Goal: Task Accomplishment & Management: Manage account settings

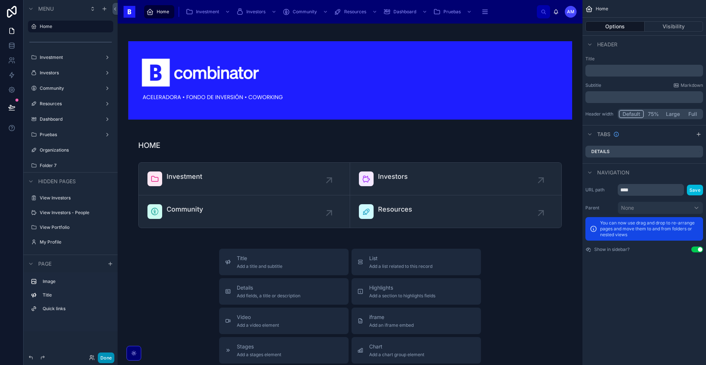
click at [107, 359] on button "Done" at bounding box center [106, 357] width 17 height 11
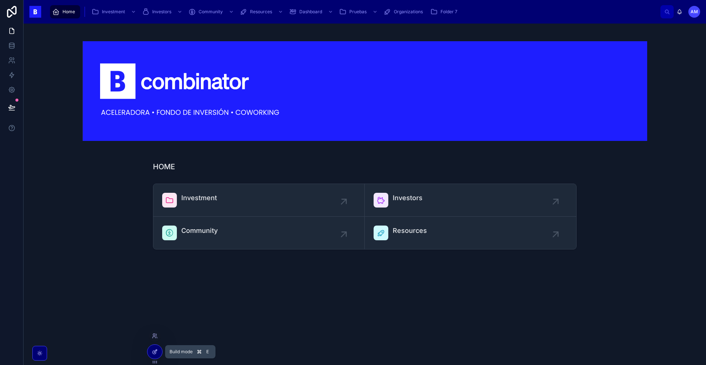
click at [155, 352] on icon at bounding box center [155, 350] width 3 height 3
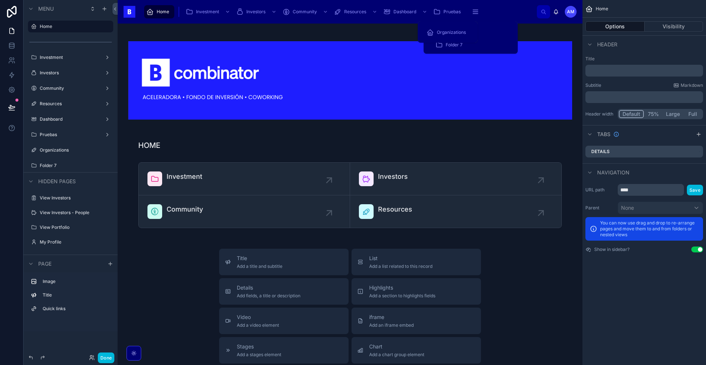
click at [445, 14] on span "Pruebas" at bounding box center [452, 12] width 17 height 6
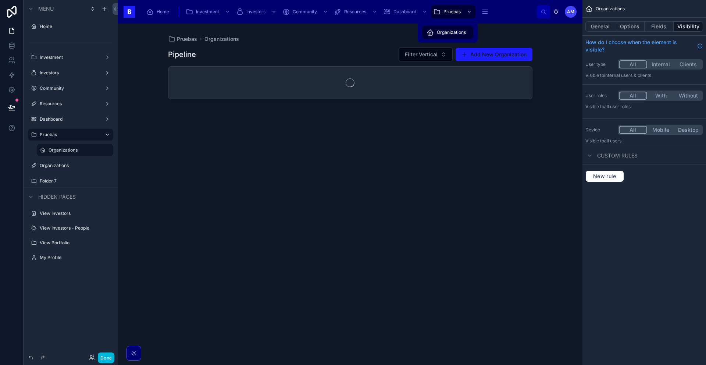
click at [454, 31] on span "Organizations" at bounding box center [451, 32] width 29 height 6
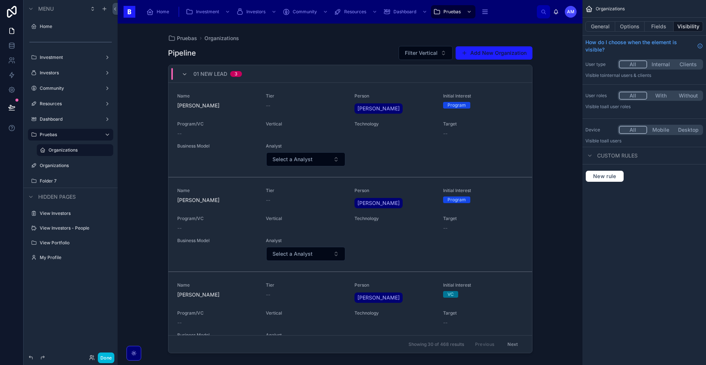
click at [362, 51] on div at bounding box center [350, 190] width 376 height 332
click at [466, 31] on span "Organizations" at bounding box center [469, 30] width 29 height 6
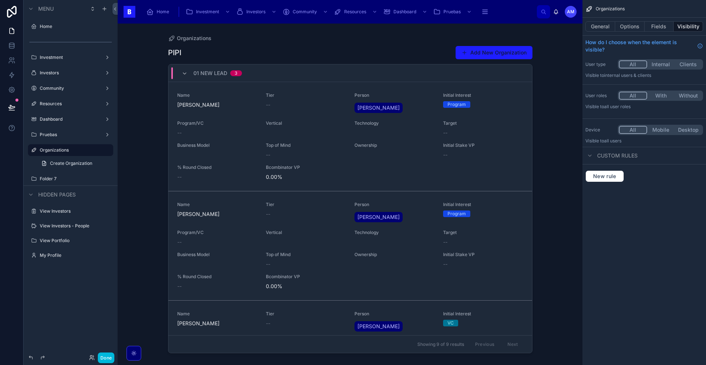
click at [202, 40] on div at bounding box center [350, 190] width 376 height 332
click at [202, 40] on span "Organizations" at bounding box center [194, 38] width 35 height 7
click at [99, 153] on icon "scrollable content" at bounding box center [97, 150] width 6 height 6
click at [75, 152] on input "**********" at bounding box center [65, 150] width 50 height 9
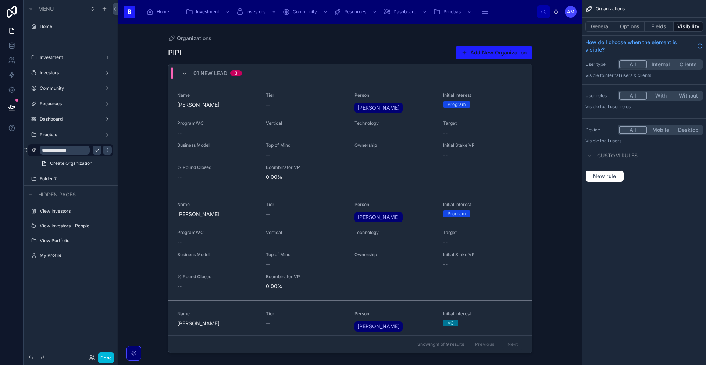
click at [75, 152] on input "**********" at bounding box center [65, 150] width 50 height 9
type input "******"
click at [495, 24] on div "Organizations PIPI Add New Organization 01 New Lead 3 Name [DEMOGRAPHIC_DATA][P…" at bounding box center [350, 190] width 376 height 332
click at [134, 155] on div "Organizations PIPI Add New Organization 01 New Lead 3 Name [DEMOGRAPHIC_DATA][P…" at bounding box center [350, 194] width 465 height 341
click at [99, 153] on icon "scrollable content" at bounding box center [97, 150] width 6 height 6
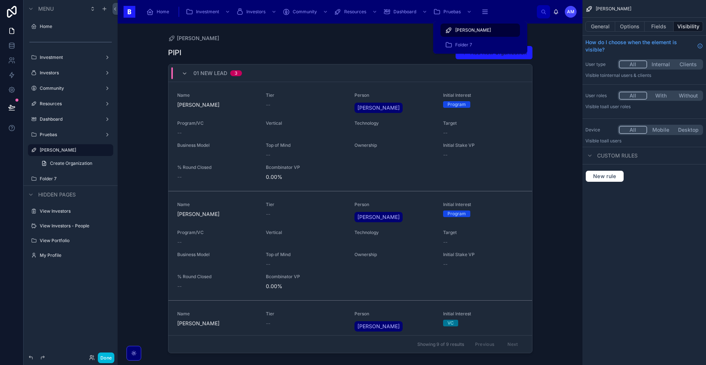
click at [478, 15] on button "scrollable content" at bounding box center [485, 11] width 16 height 13
click at [307, 255] on span "Top of Mind" at bounding box center [306, 255] width 80 height 6
click at [232, 236] on div "Program/VC --" at bounding box center [217, 238] width 80 height 16
click at [496, 77] on div "01 New Lead 3" at bounding box center [350, 73] width 364 height 18
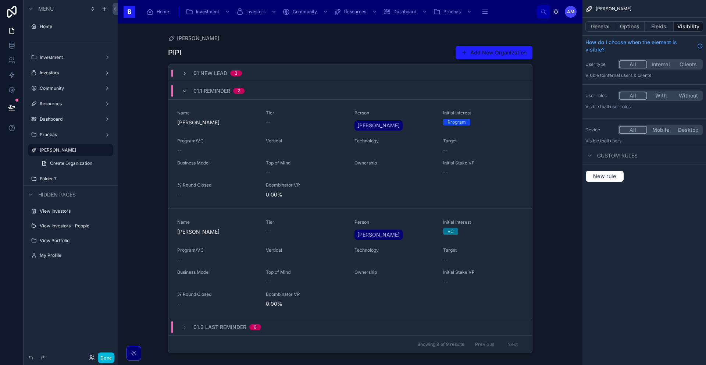
click at [518, 137] on div "Name [PERSON_NAME] Tier -- Person [PERSON_NAME] Initial Interest Program Progra…" at bounding box center [350, 154] width 346 height 88
click at [635, 28] on button "Options" at bounding box center [629, 26] width 29 height 10
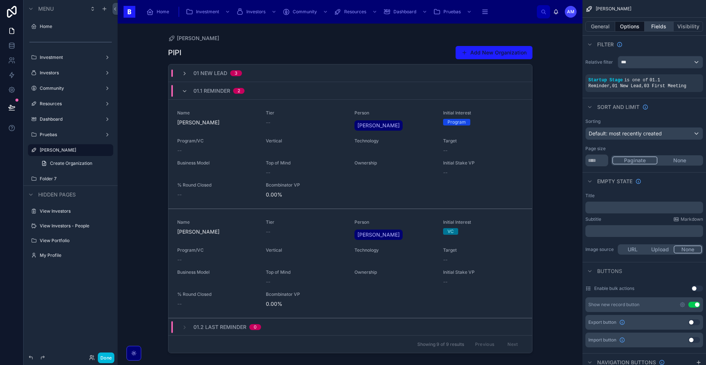
click at [654, 28] on button "Fields" at bounding box center [659, 26] width 29 height 10
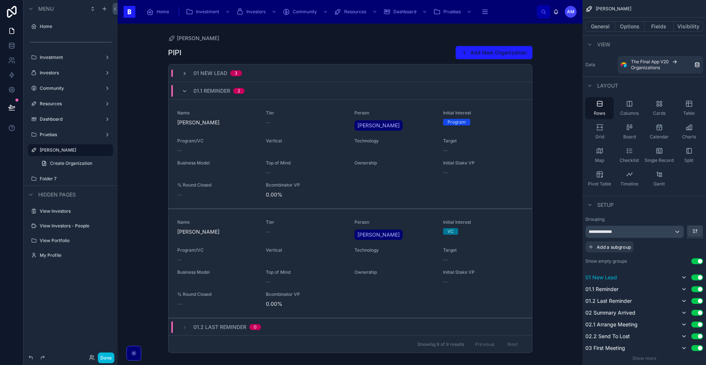
click at [605, 278] on span "01 New Lead" at bounding box center [602, 277] width 32 height 7
click at [686, 277] on icon "scrollable content" at bounding box center [684, 277] width 6 height 6
click at [658, 30] on button "Fields" at bounding box center [659, 26] width 29 height 10
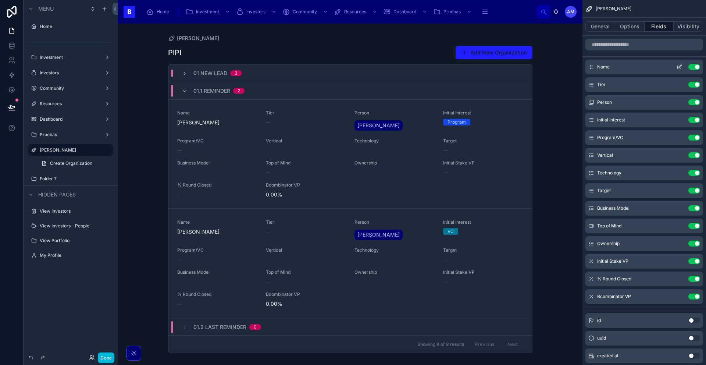
click at [694, 67] on button "Use setting" at bounding box center [695, 67] width 12 height 6
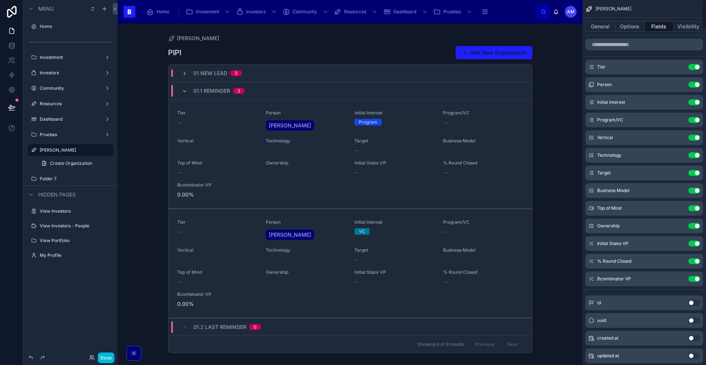
click at [694, 67] on button "Use setting" at bounding box center [695, 67] width 12 height 6
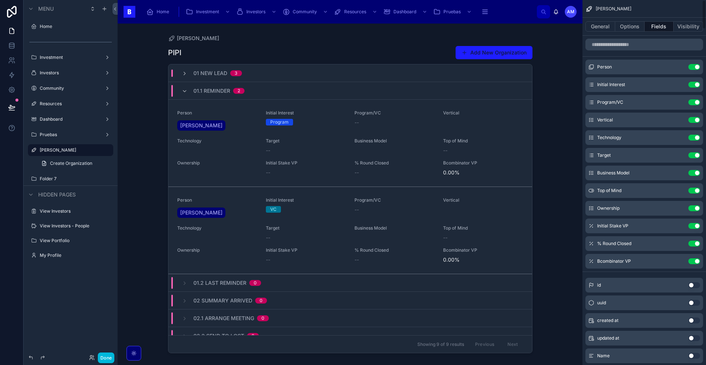
click at [694, 67] on button "Use setting" at bounding box center [695, 67] width 12 height 6
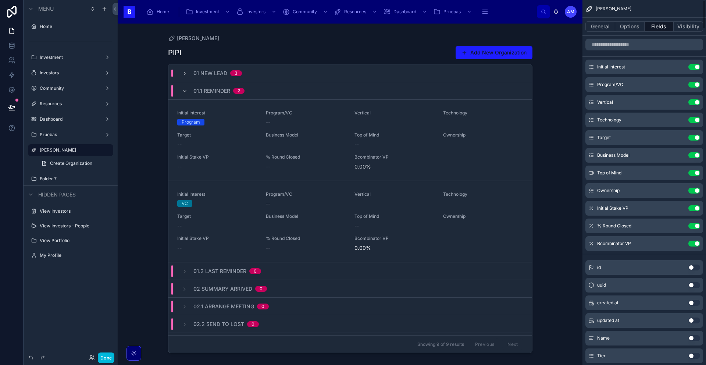
click at [694, 67] on button "Use setting" at bounding box center [695, 67] width 12 height 6
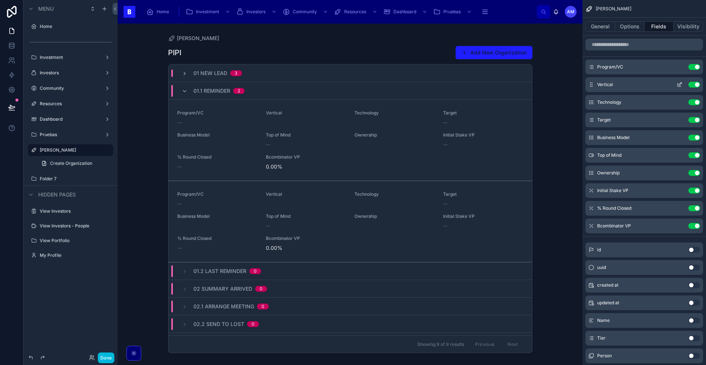
click at [694, 84] on button "Use setting" at bounding box center [695, 85] width 12 height 6
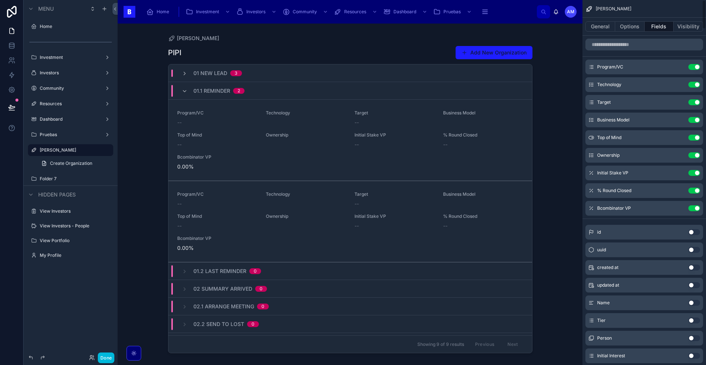
click at [694, 84] on button "Use setting" at bounding box center [695, 85] width 12 height 6
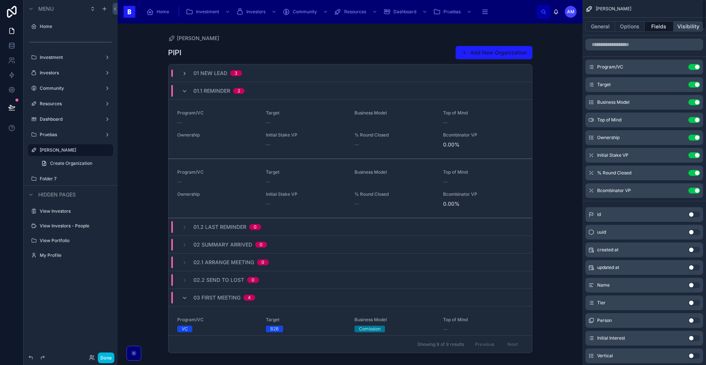
click at [691, 26] on button "Visibility" at bounding box center [688, 26] width 29 height 10
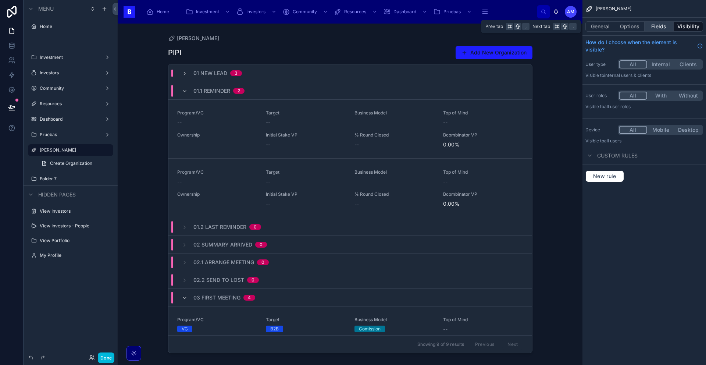
click at [661, 27] on button "Fields" at bounding box center [659, 26] width 29 height 10
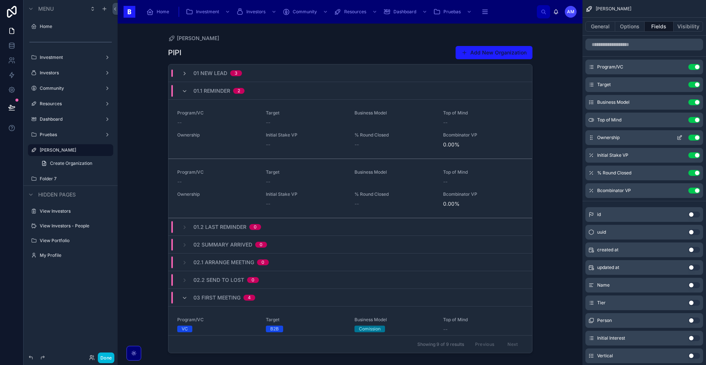
click at [679, 138] on icon "scrollable content" at bounding box center [680, 136] width 3 height 3
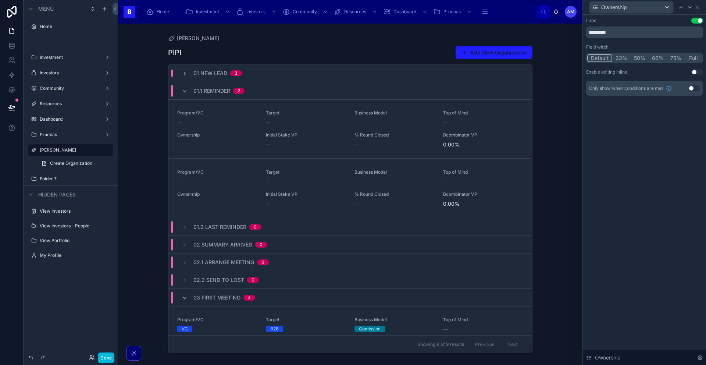
click at [690, 87] on button "Use setting" at bounding box center [695, 88] width 12 height 6
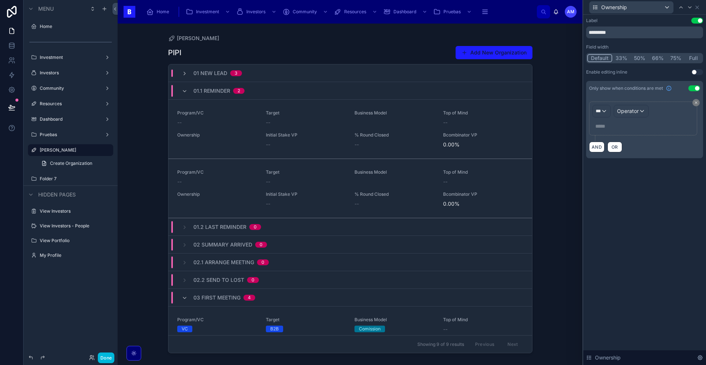
click at [690, 87] on button "Use setting" at bounding box center [695, 88] width 12 height 6
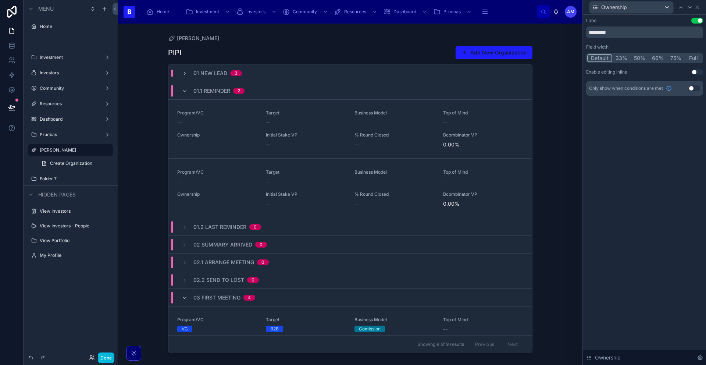
click at [696, 71] on button "Use setting" at bounding box center [697, 72] width 12 height 6
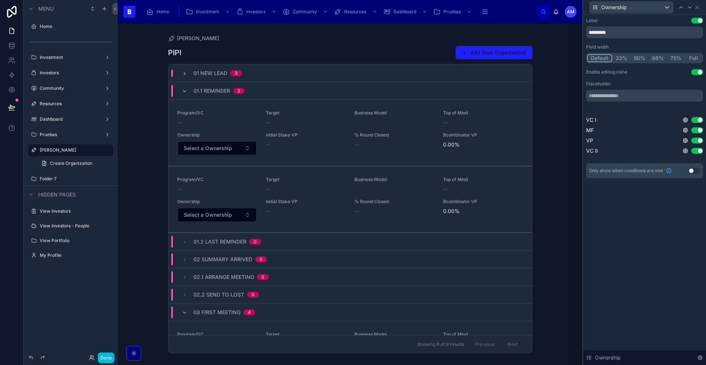
click at [696, 71] on button "Use setting" at bounding box center [697, 72] width 12 height 6
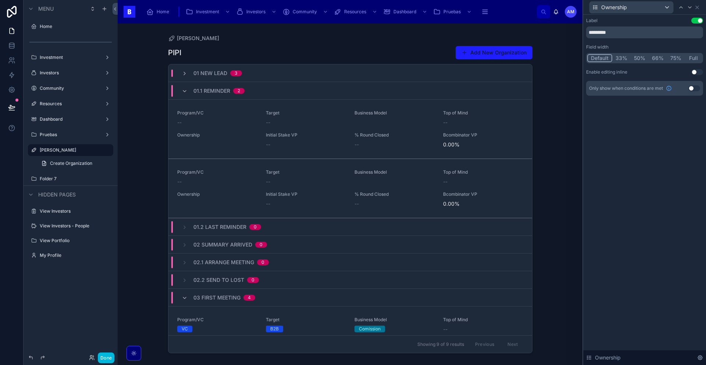
click at [696, 71] on button "Use setting" at bounding box center [697, 72] width 12 height 6
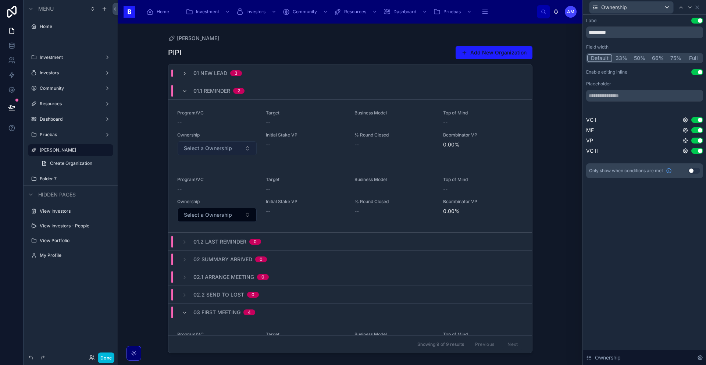
click at [233, 146] on button "Select a Ownership" at bounding box center [217, 148] width 79 height 14
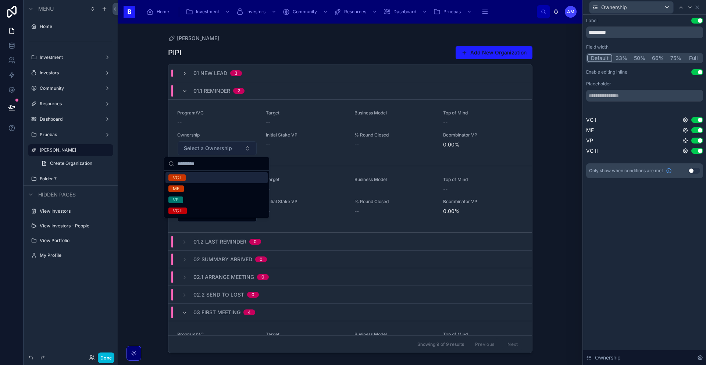
click at [209, 149] on span "Select a Ownership" at bounding box center [208, 148] width 48 height 7
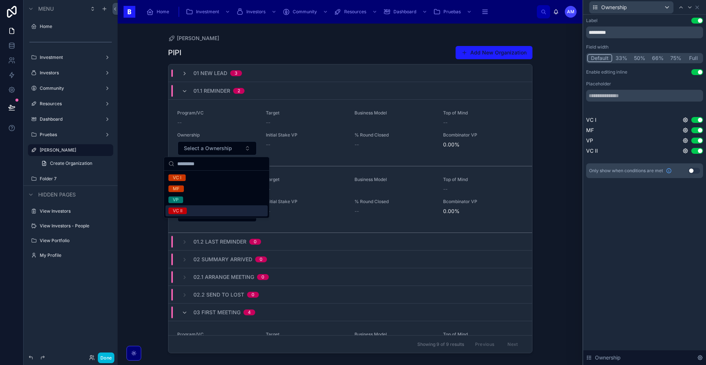
click at [145, 189] on div "[PERSON_NAME] Add New Organization 01 New Lead 3 01.1 Reminder 2 Program/VC -- …" at bounding box center [350, 194] width 465 height 341
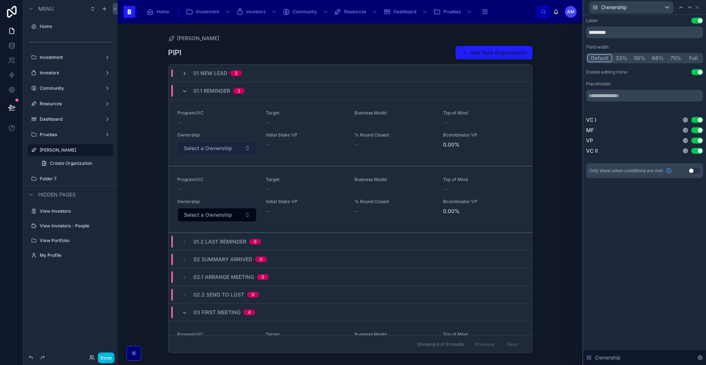
click at [223, 147] on span "Select a Ownership" at bounding box center [208, 148] width 48 height 7
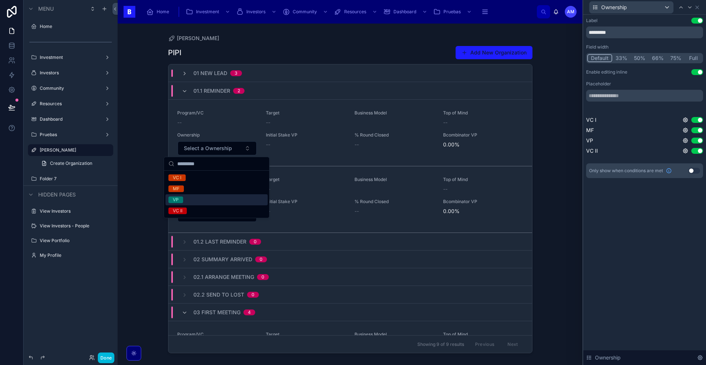
click at [177, 198] on div "VP" at bounding box center [176, 199] width 6 height 7
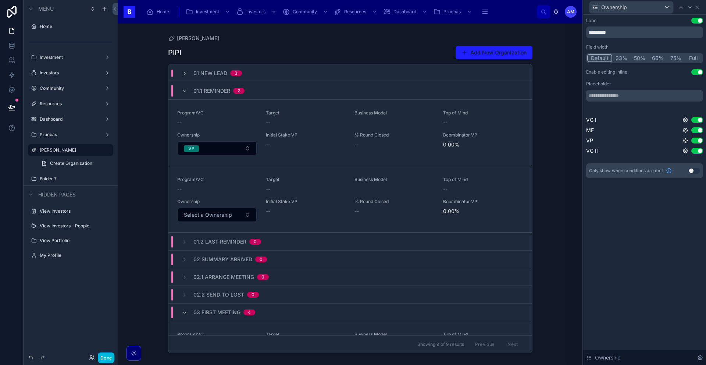
click at [318, 136] on span "Initial Stake VP" at bounding box center [306, 135] width 80 height 6
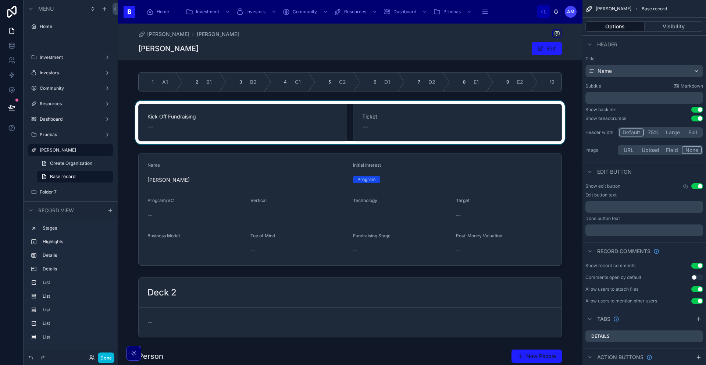
click at [241, 127] on div at bounding box center [350, 122] width 465 height 43
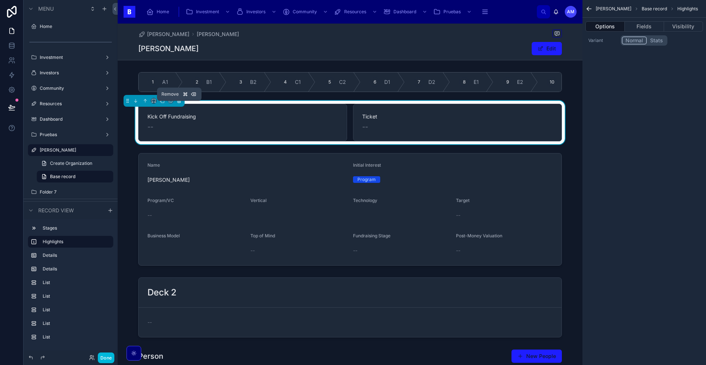
click at [181, 103] on icon at bounding box center [179, 100] width 5 height 5
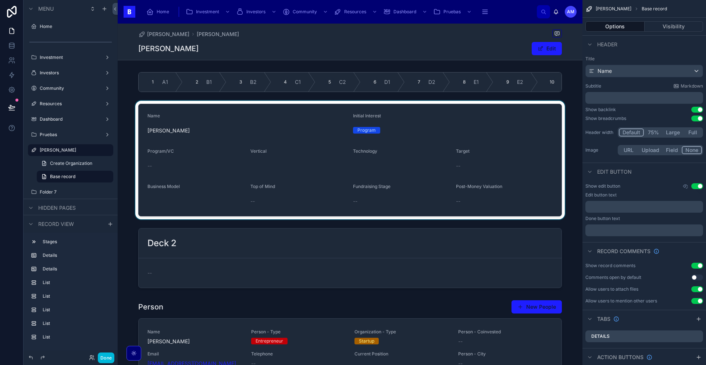
click at [226, 129] on div at bounding box center [350, 160] width 465 height 118
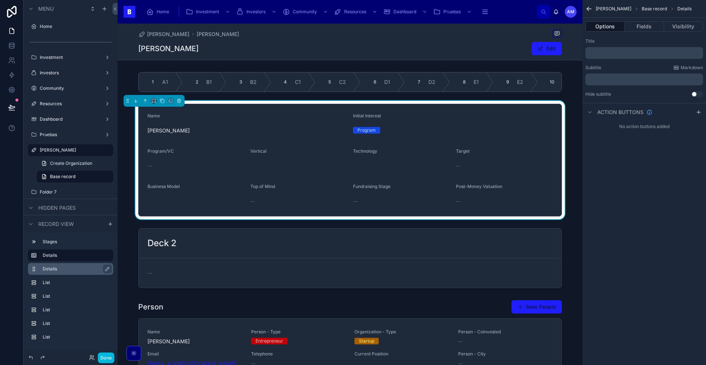
click at [56, 271] on label "Details" at bounding box center [75, 269] width 65 height 6
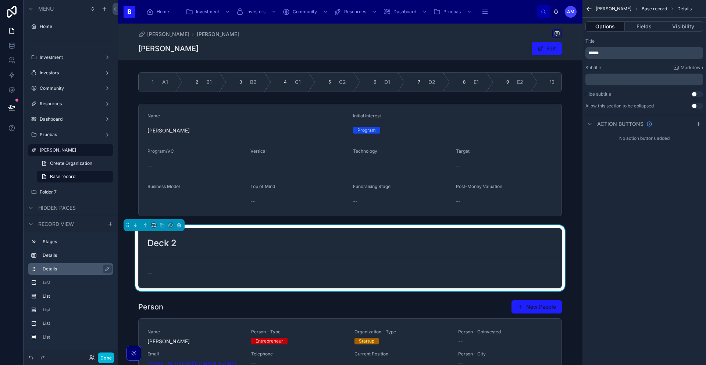
click at [64, 269] on label "Details" at bounding box center [75, 269] width 65 height 6
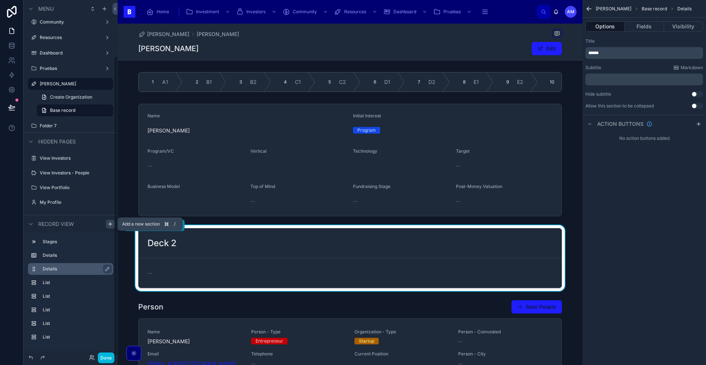
click at [110, 223] on icon "scrollable content" at bounding box center [110, 223] width 0 height 3
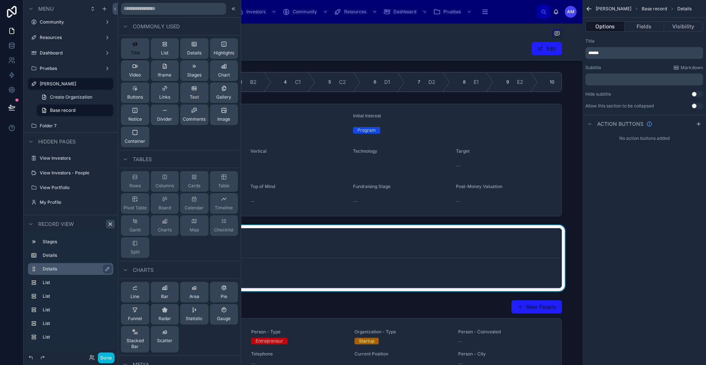
click at [142, 51] on button "Title" at bounding box center [135, 48] width 28 height 21
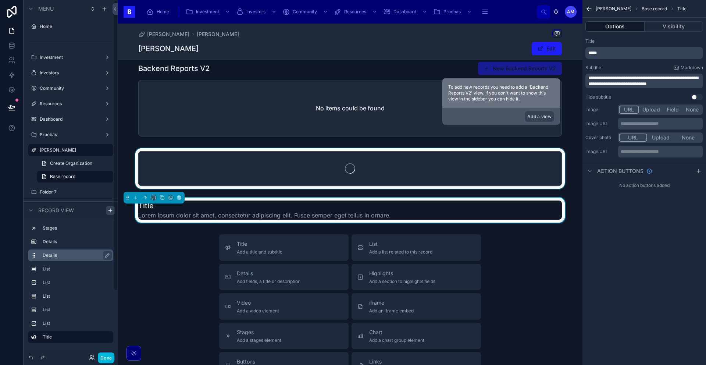
scroll to position [567, 0]
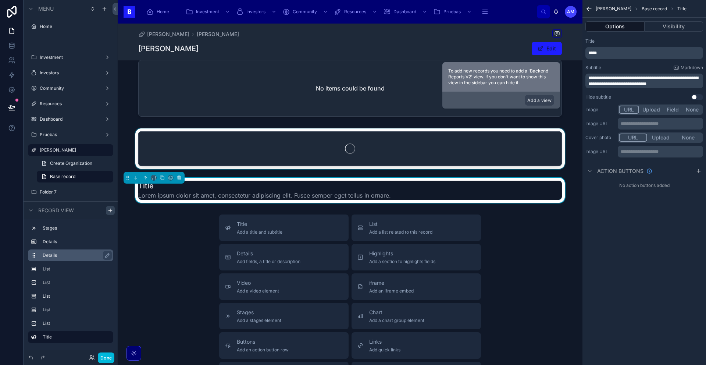
click at [237, 153] on div at bounding box center [350, 149] width 465 height 43
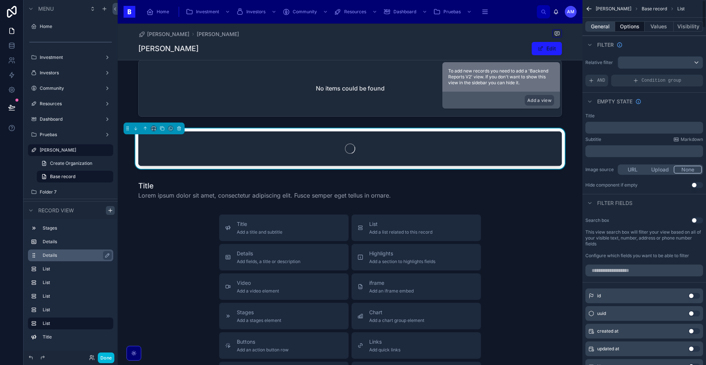
click at [606, 25] on button "General" at bounding box center [601, 26] width 30 height 10
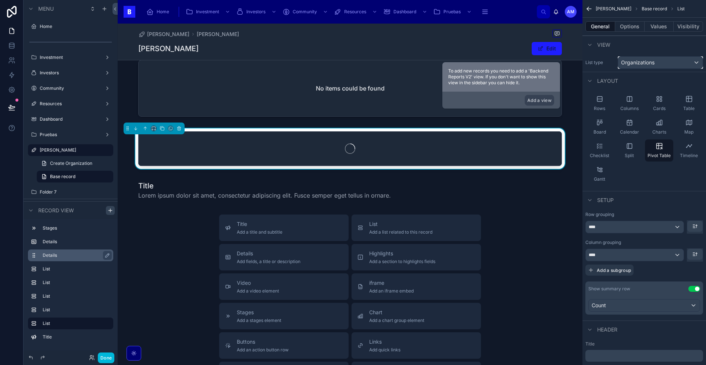
click at [643, 64] on span "Organizations" at bounding box center [637, 62] width 33 height 7
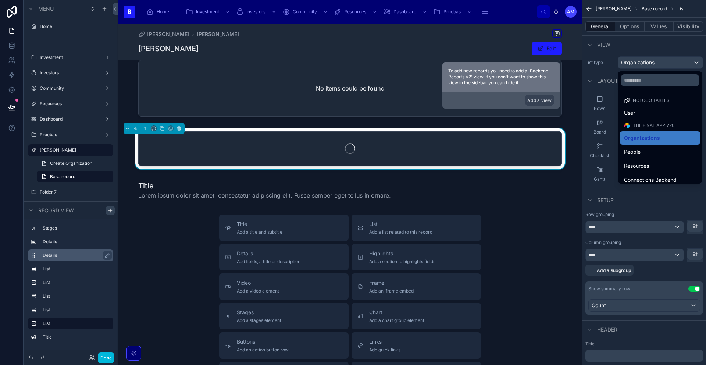
click at [643, 64] on div "scrollable content" at bounding box center [353, 182] width 706 height 365
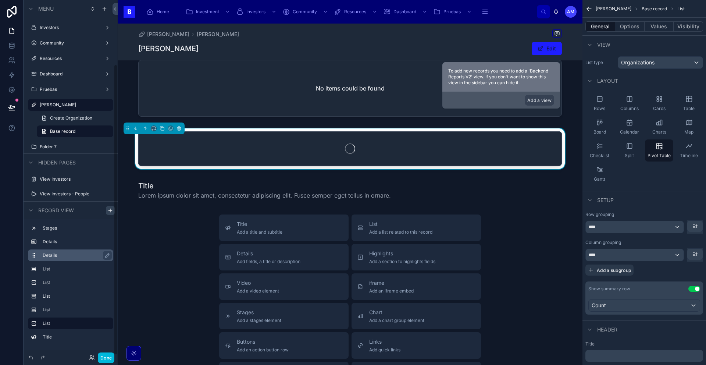
scroll to position [80, 0]
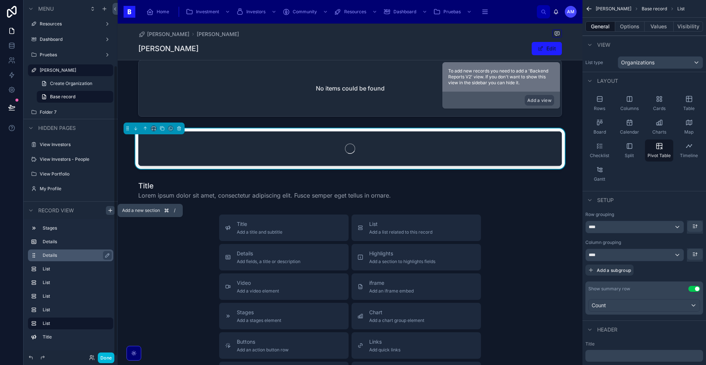
click at [109, 211] on icon "scrollable content" at bounding box center [110, 210] width 6 height 6
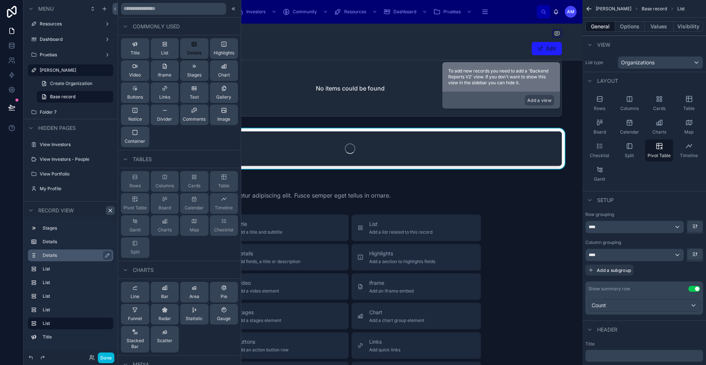
click at [187, 50] on span "Details" at bounding box center [194, 53] width 14 height 6
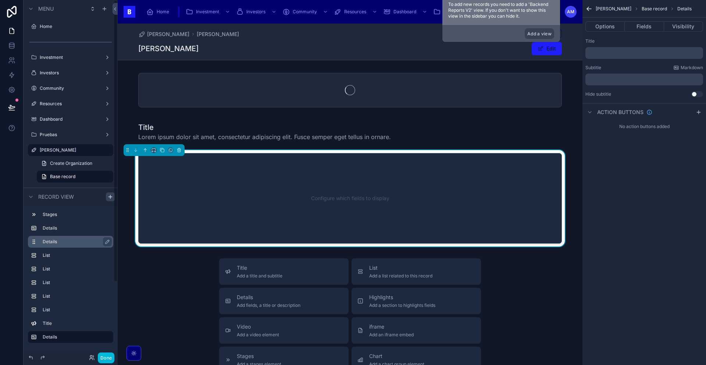
scroll to position [633, 0]
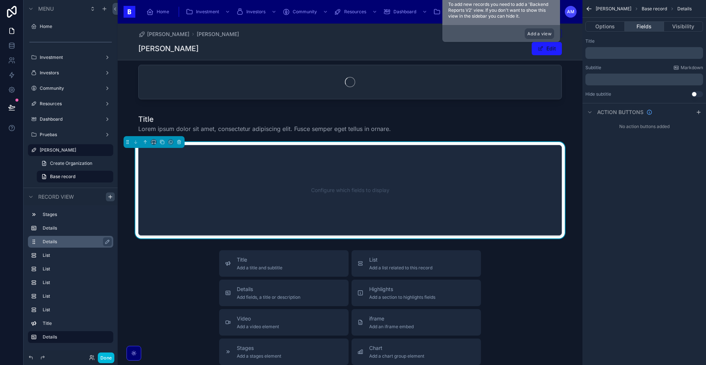
click at [650, 23] on button "Fields" at bounding box center [644, 26] width 39 height 10
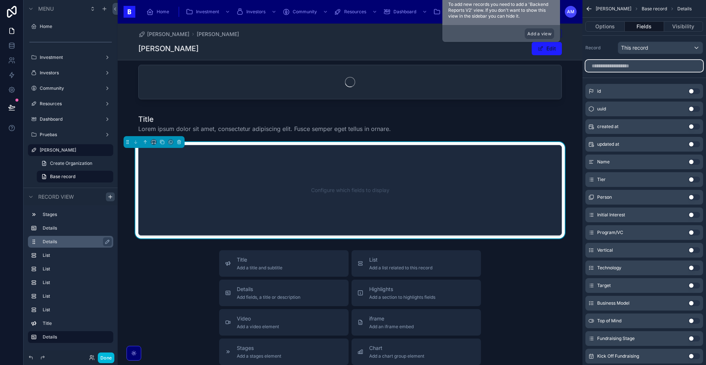
click at [626, 65] on input "scrollable content" at bounding box center [645, 66] width 118 height 12
click at [641, 43] on div "This record" at bounding box center [660, 48] width 85 height 12
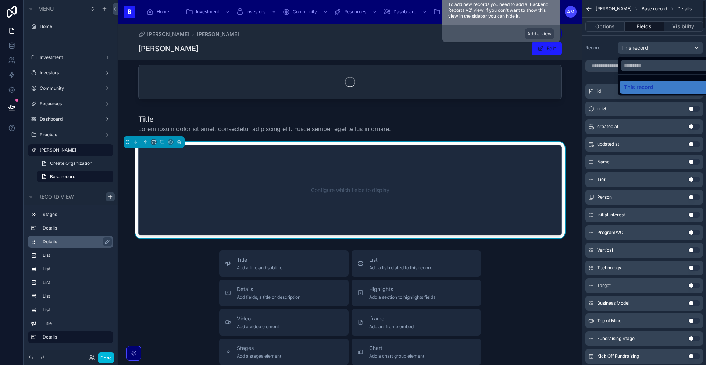
click at [594, 70] on div "scrollable content" at bounding box center [353, 182] width 706 height 365
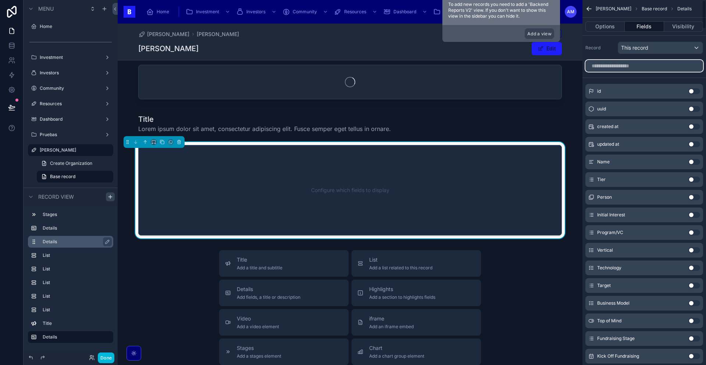
click at [601, 67] on input "scrollable content" at bounding box center [645, 66] width 118 height 12
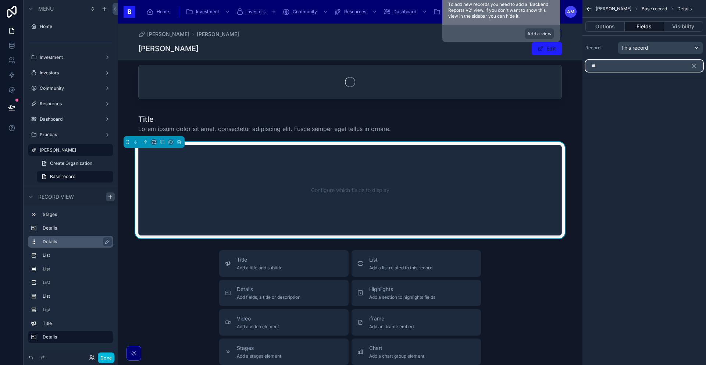
type input "*"
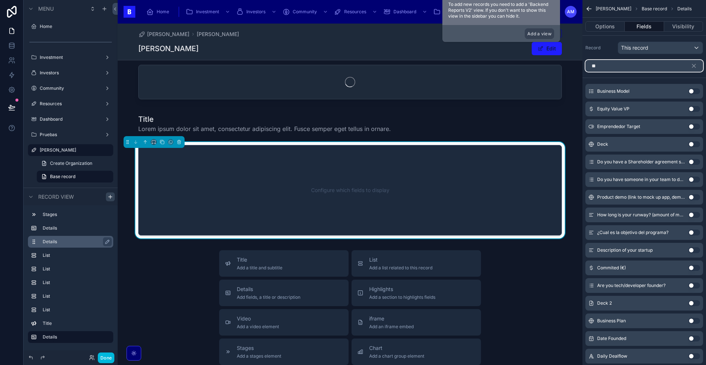
type input "*"
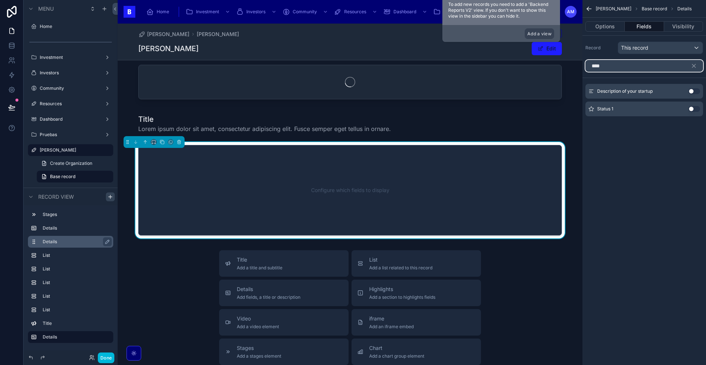
type input "****"
click at [691, 92] on button "Use setting" at bounding box center [695, 91] width 12 height 6
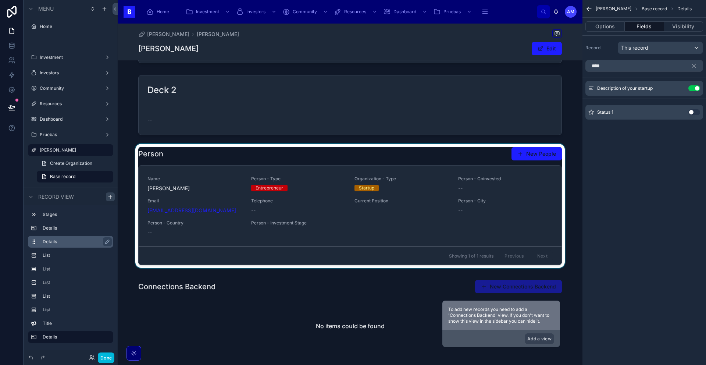
scroll to position [0, 0]
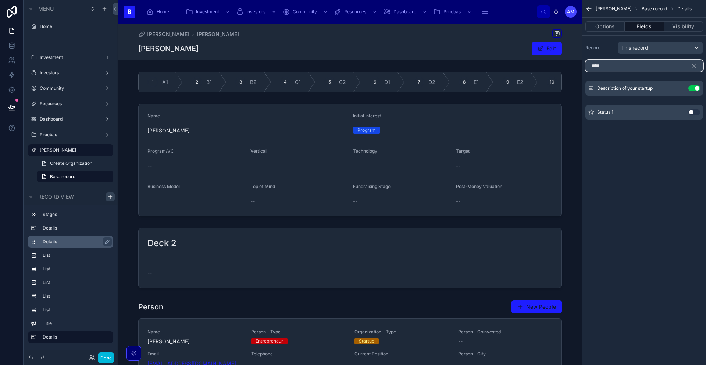
click at [612, 67] on input "****" at bounding box center [645, 66] width 118 height 12
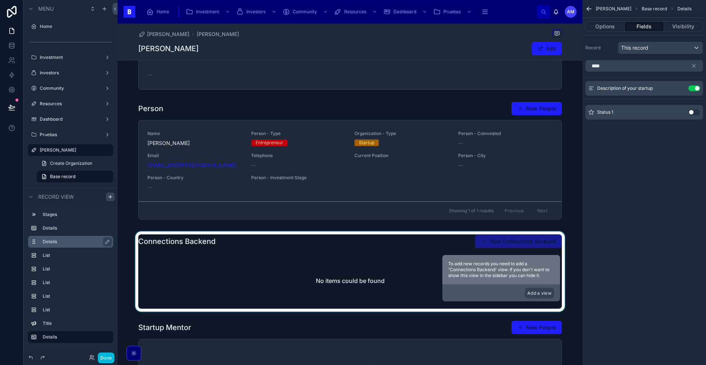
click at [380, 270] on div at bounding box center [350, 271] width 465 height 80
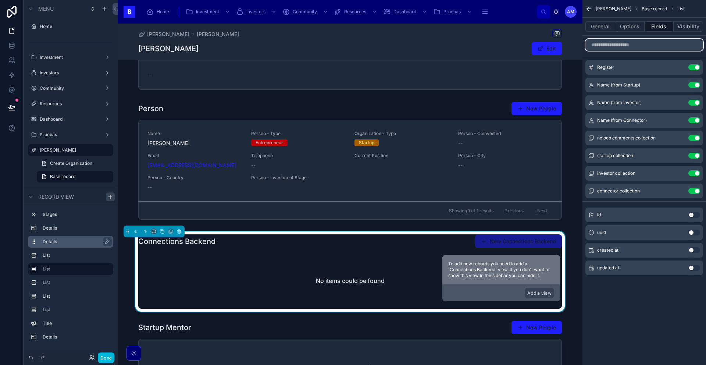
click at [656, 45] on input "scrollable content" at bounding box center [645, 45] width 118 height 12
click at [633, 18] on div "General Options Fields Visibility" at bounding box center [645, 27] width 124 height 18
click at [630, 26] on button "Options" at bounding box center [629, 26] width 29 height 10
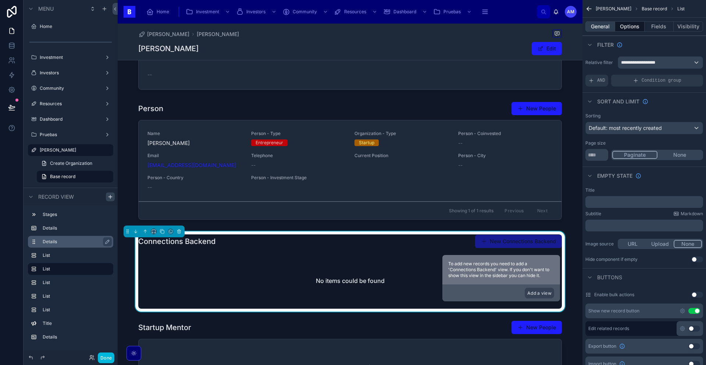
click at [604, 23] on button "General" at bounding box center [601, 26] width 30 height 10
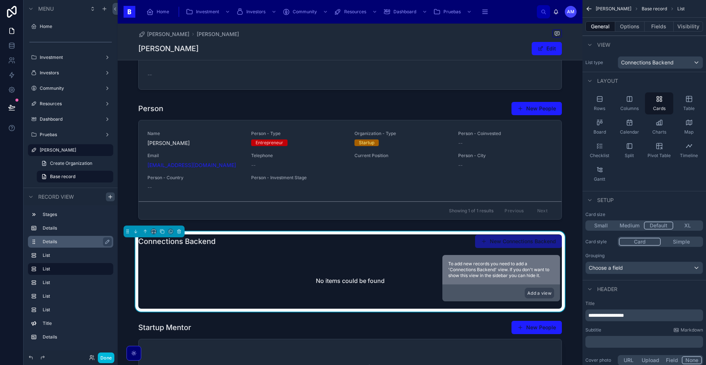
click at [375, 270] on div "No items could be found" at bounding box center [350, 281] width 424 height 56
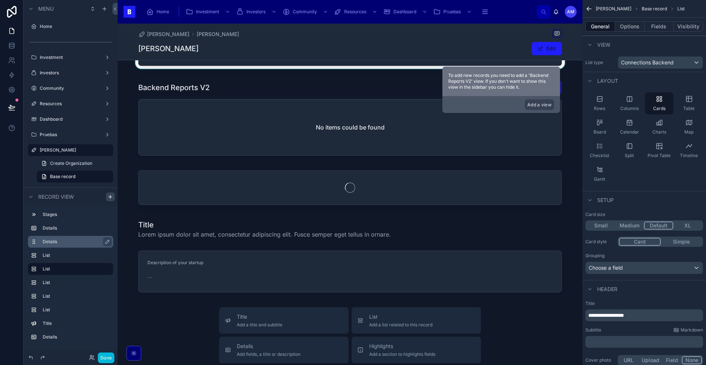
scroll to position [562, 0]
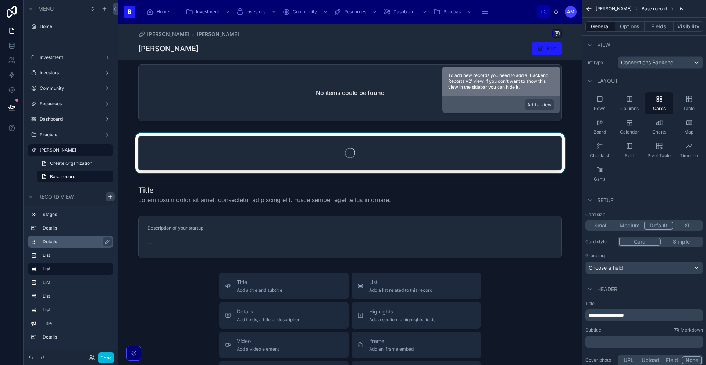
click at [289, 176] on div at bounding box center [350, 154] width 465 height 43
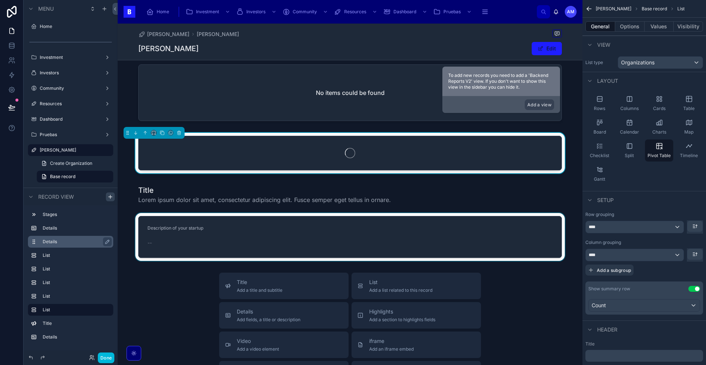
click at [278, 249] on div at bounding box center [350, 237] width 465 height 48
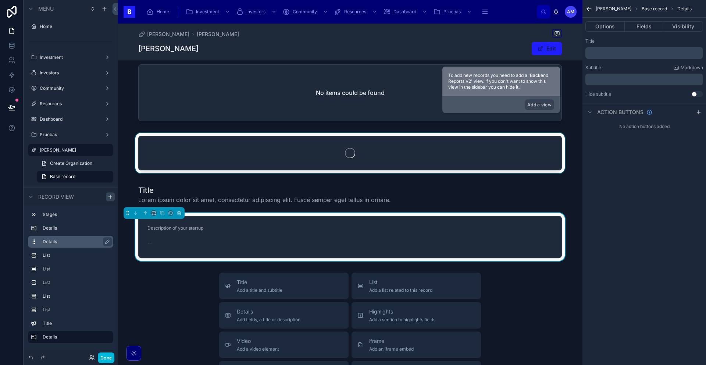
click at [659, 122] on div "No action buttons added" at bounding box center [645, 127] width 124 height 12
click at [637, 89] on div "Title ﻿ Subtitle Markdown ﻿ Hide subtitle Use setting" at bounding box center [645, 67] width 124 height 65
click at [631, 78] on p "﻿" at bounding box center [644, 80] width 113 height 6
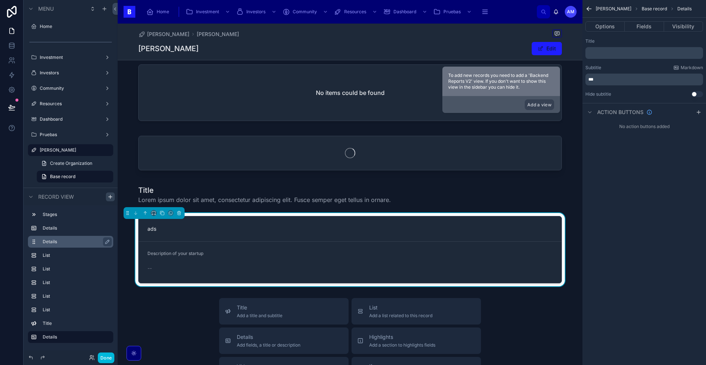
click at [627, 57] on div "﻿" at bounding box center [645, 53] width 118 height 12
click at [627, 53] on p "﻿" at bounding box center [644, 53] width 113 height 6
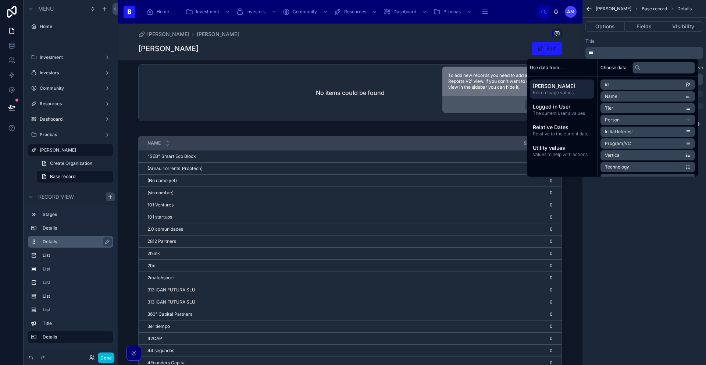
click at [243, 132] on div "1 A1 2 B1 3 B2 4 C1 5 C2 6 D1 7 D2 8 E1 9 E2 10 Z 11 ZD 12 G 13 EX 14 ERIK Name…" at bounding box center [350, 24] width 465 height 1034
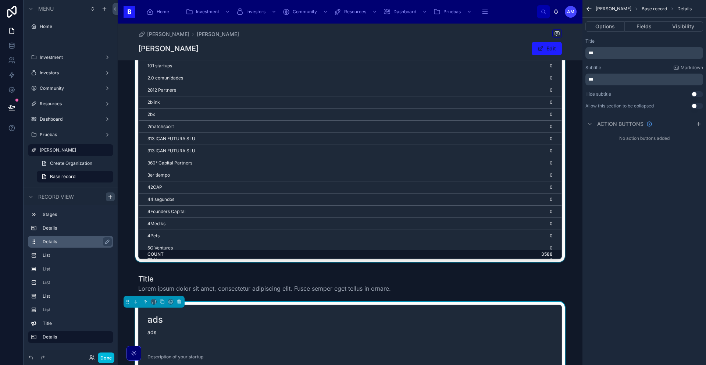
scroll to position [722, 0]
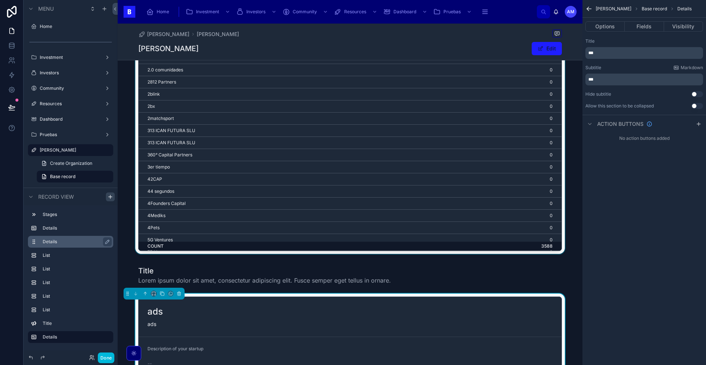
click at [250, 250] on td "COUNT" at bounding box center [301, 246] width 325 height 9
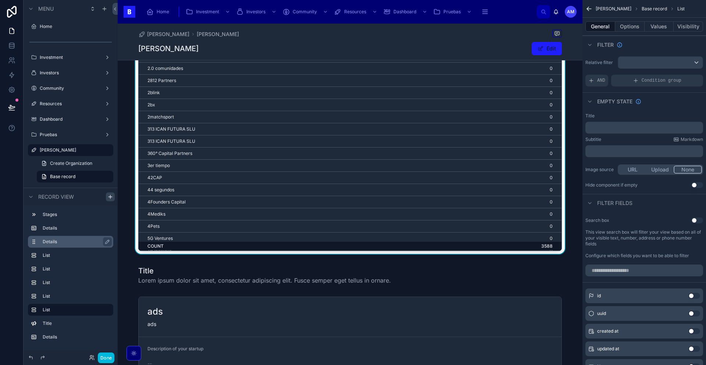
click at [258, 207] on td "4Founders Capital" at bounding box center [301, 202] width 325 height 12
click at [108, 357] on button "Done" at bounding box center [106, 357] width 17 height 11
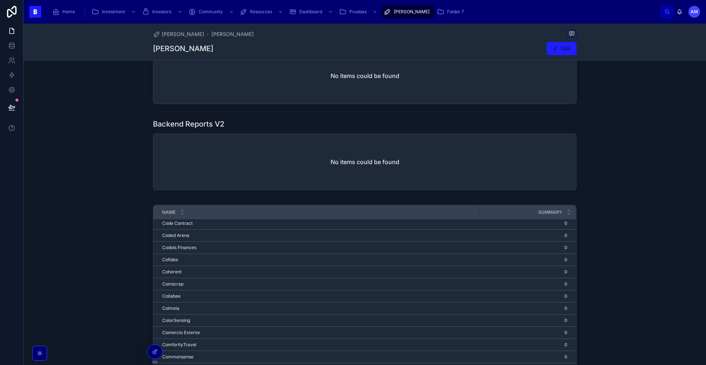
scroll to position [9205, 0]
